Goal: Task Accomplishment & Management: Manage account settings

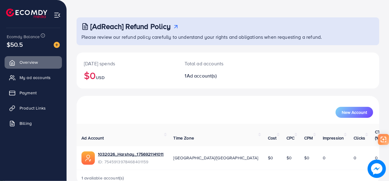
scroll to position [29, 0]
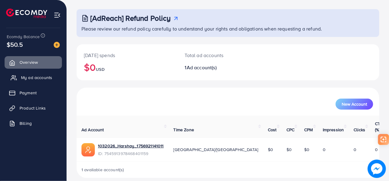
click at [39, 80] on span "My ad accounts" at bounding box center [36, 78] width 31 height 6
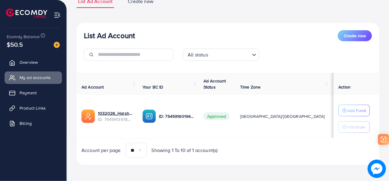
scroll to position [51, 0]
click at [142, 149] on select "** ** ** ***" at bounding box center [136, 150] width 21 height 15
click at [42, 89] on link "Payment" at bounding box center [33, 93] width 57 height 12
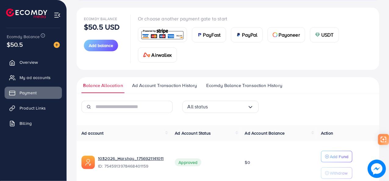
scroll to position [61, 0]
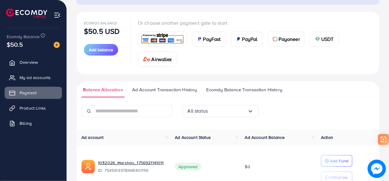
click at [216, 111] on input "Search for option" at bounding box center [227, 110] width 39 height 9
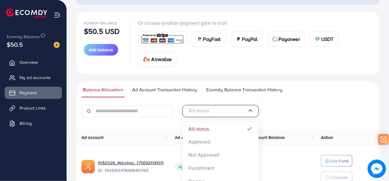
click at [216, 111] on input "Search for option" at bounding box center [218, 110] width 60 height 9
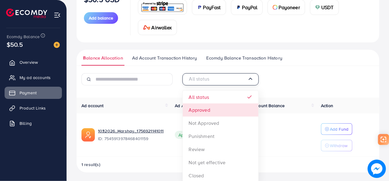
scroll to position [93, 0]
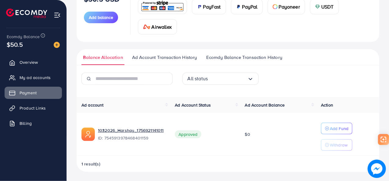
click at [177, 94] on div "All status Loading... All status Approved Not Approved Punishment Review Not ye…" at bounding box center [228, 123] width 303 height 100
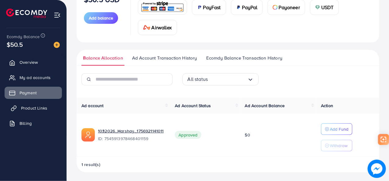
click at [47, 108] on link "Product Links" at bounding box center [33, 108] width 57 height 12
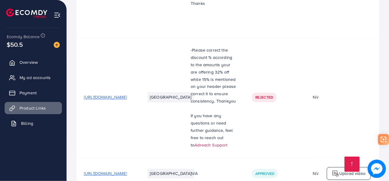
scroll to position [1725, 0]
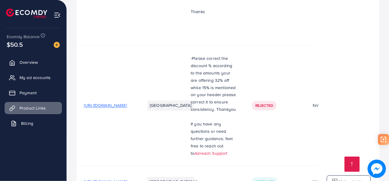
click at [31, 124] on span "Billing" at bounding box center [27, 123] width 12 height 6
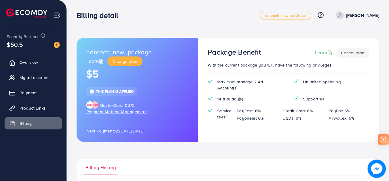
click at [25, 49] on div "Ecomdy Balance $50.5" at bounding box center [33, 41] width 57 height 26
click at [27, 57] on link "Overview" at bounding box center [33, 62] width 57 height 12
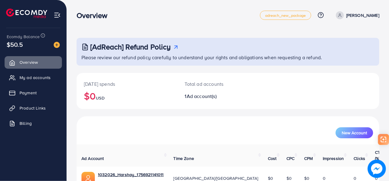
click at [23, 46] on div "$50.5" at bounding box center [33, 44] width 53 height 9
click at [47, 44] on div "$50.5" at bounding box center [33, 44] width 53 height 9
click at [58, 45] on img at bounding box center [57, 45] width 6 height 6
click at [31, 81] on link "My ad accounts" at bounding box center [33, 77] width 57 height 12
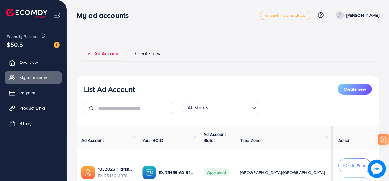
click at [56, 12] on img at bounding box center [57, 15] width 7 height 7
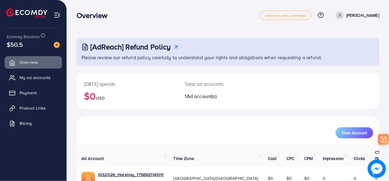
drag, startPoint x: 0, startPoint y: 0, endPoint x: 218, endPoint y: 21, distance: 219.3
click at [218, 21] on div "Overview adreach_new_package Help Center Contact Support Plans and Pricing Term…" at bounding box center [228, 15] width 303 height 17
click at [352, 16] on p "[PERSON_NAME]" at bounding box center [363, 15] width 33 height 7
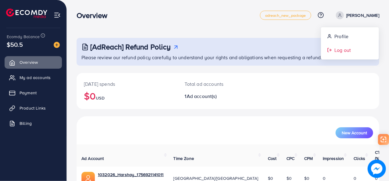
click at [341, 51] on span "Log out" at bounding box center [343, 49] width 16 height 7
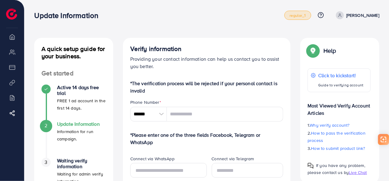
click at [306, 15] on span "regular_1" at bounding box center [298, 15] width 16 height 4
click at [78, 126] on h4 "Update Information" at bounding box center [81, 124] width 49 height 6
click at [42, 126] on div "2" at bounding box center [46, 125] width 9 height 9
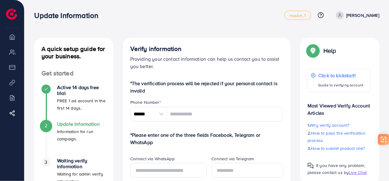
click at [42, 126] on div "2" at bounding box center [46, 125] width 9 height 9
